Goal: Transaction & Acquisition: Download file/media

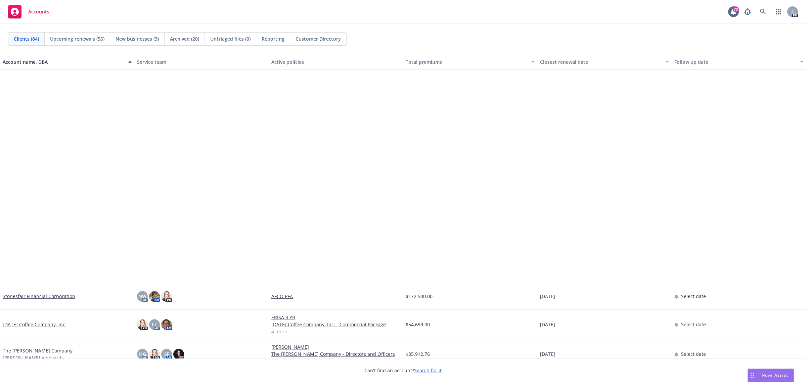
scroll to position [1968, 0]
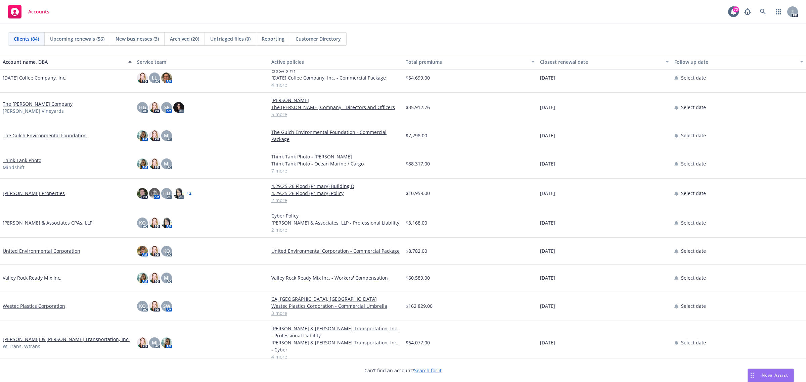
click at [44, 135] on link "The Gulch Environmental Foundation" at bounding box center [45, 135] width 84 height 7
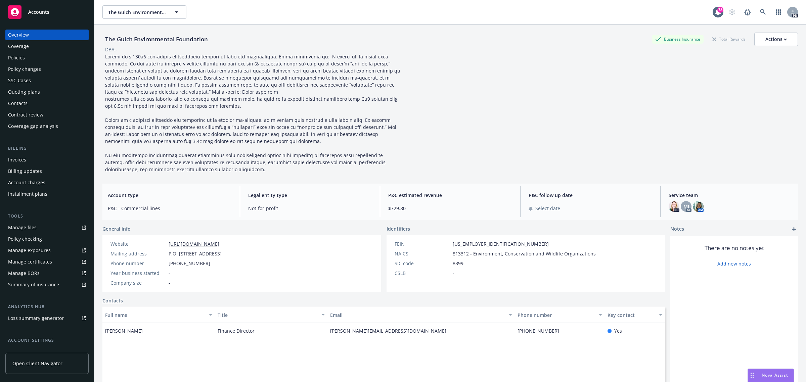
click at [20, 56] on div "Policies" at bounding box center [16, 57] width 17 height 11
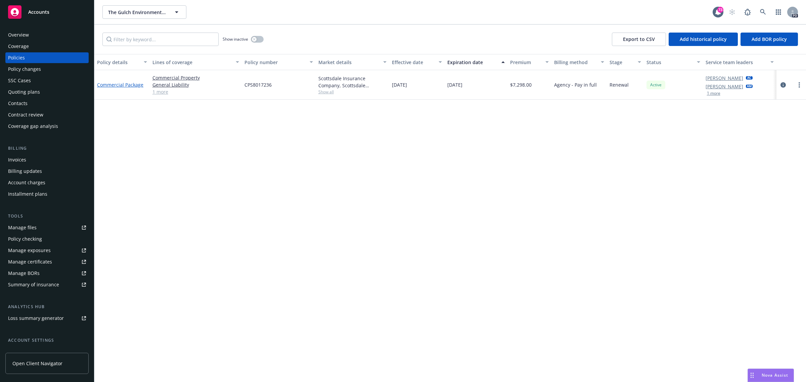
click at [111, 83] on link "Commercial Package" at bounding box center [120, 85] width 46 height 6
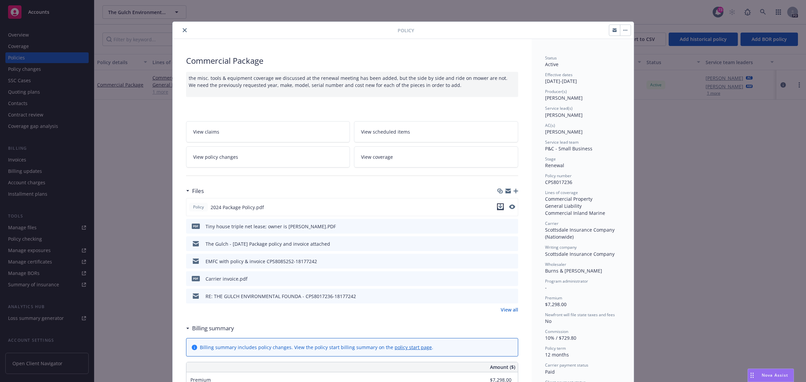
click at [498, 207] on icon "download file" at bounding box center [500, 206] width 5 height 5
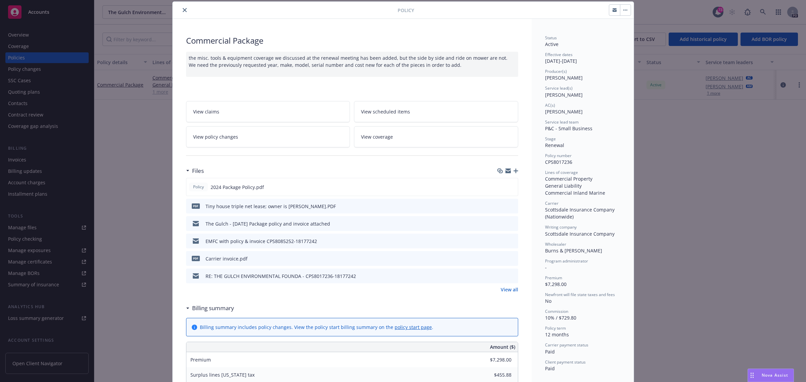
click at [183, 12] on icon "close" at bounding box center [185, 10] width 4 height 4
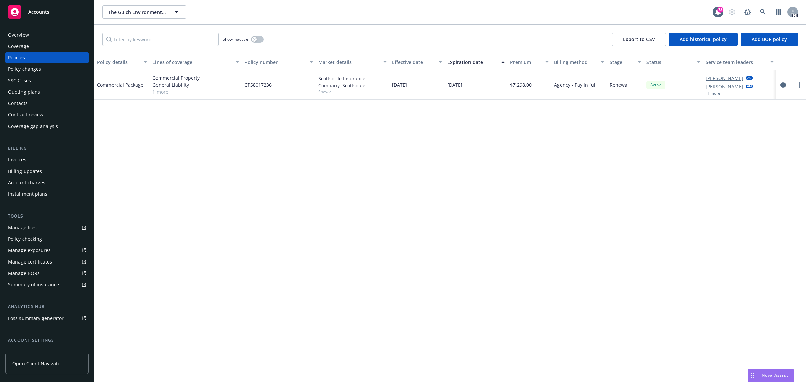
click at [48, 11] on span "Accounts" at bounding box center [38, 11] width 21 height 5
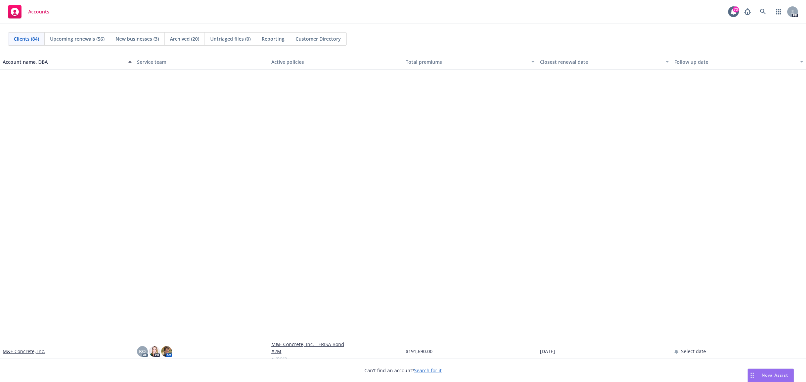
scroll to position [1343, 0]
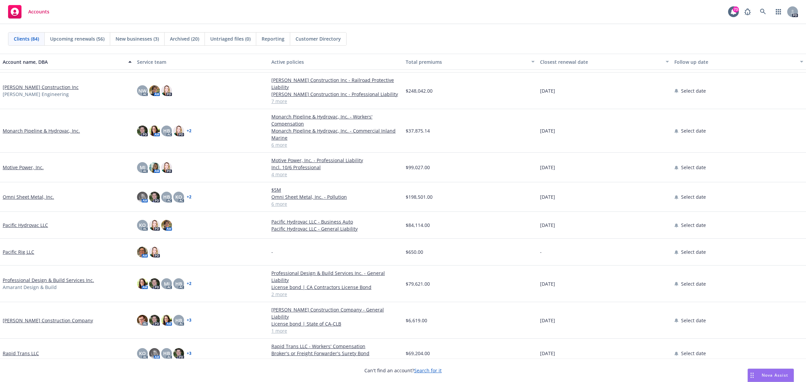
click at [33, 129] on link "Monarch Pipeline & Hydrovac, Inc." at bounding box center [41, 130] width 77 height 7
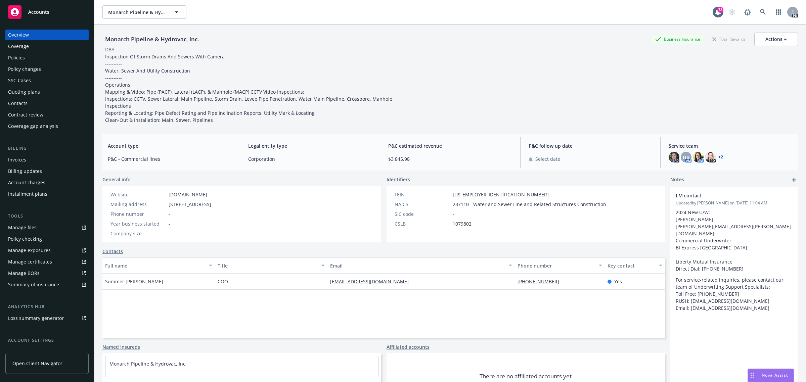
click at [16, 58] on div "Policies" at bounding box center [16, 57] width 17 height 11
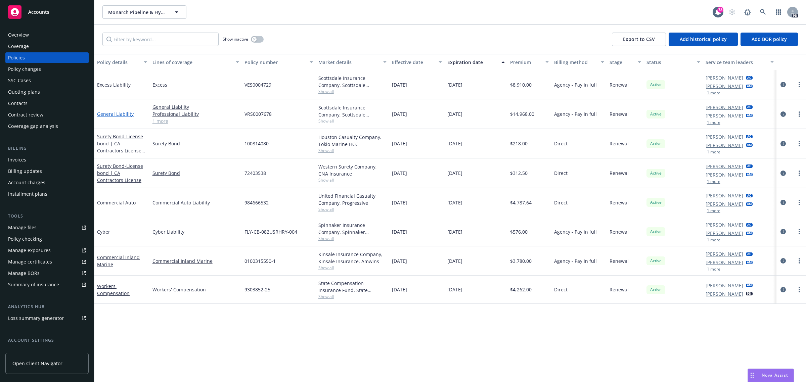
click at [118, 115] on link "General Liability" at bounding box center [115, 114] width 37 height 6
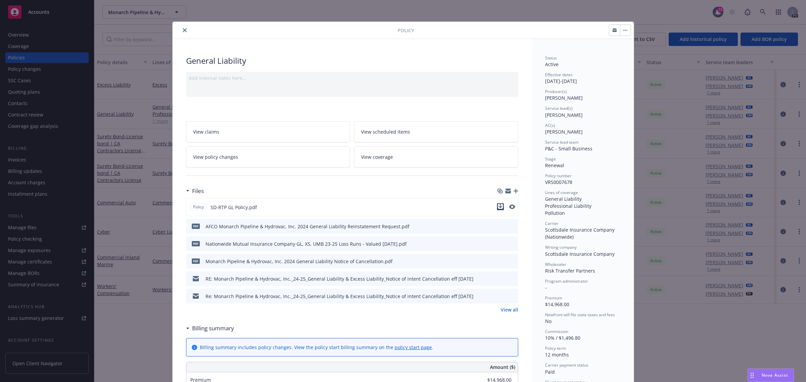
click at [498, 205] on icon "download file" at bounding box center [500, 206] width 4 height 4
click at [181, 27] on button "close" at bounding box center [185, 30] width 8 height 8
